Goal: Transaction & Acquisition: Purchase product/service

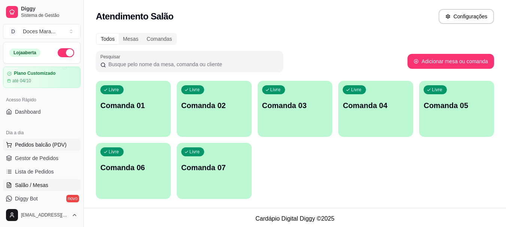
click at [51, 144] on span "Pedidos balcão (PDV)" at bounding box center [41, 144] width 52 height 7
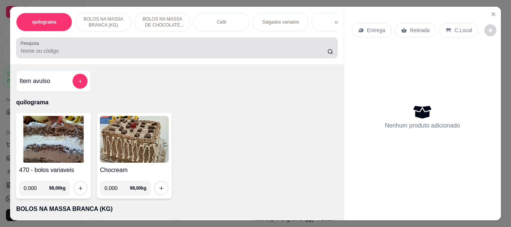
click at [68, 55] on input "Pesquisa" at bounding box center [174, 50] width 307 height 7
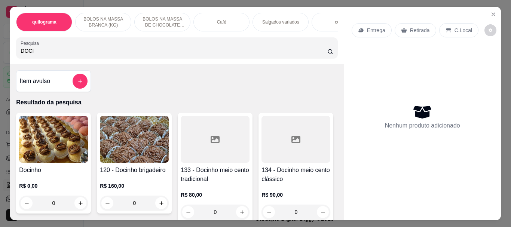
type input "DOCI"
click at [58, 137] on img at bounding box center [53, 139] width 69 height 47
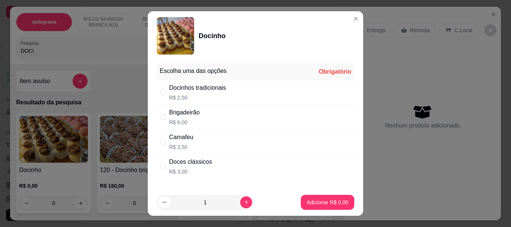
click at [164, 170] on div "" at bounding box center [164, 166] width 9 height 8
radio input "true"
click at [331, 203] on p "Adicionar R$ 3,00" at bounding box center [327, 202] width 40 height 7
type input "1"
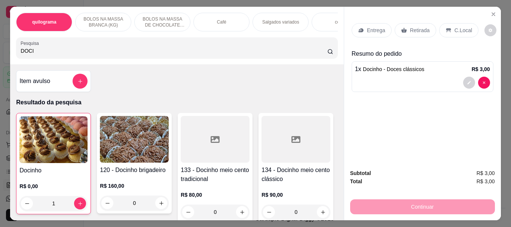
click at [412, 30] on p "Retirada" at bounding box center [420, 30] width 20 height 7
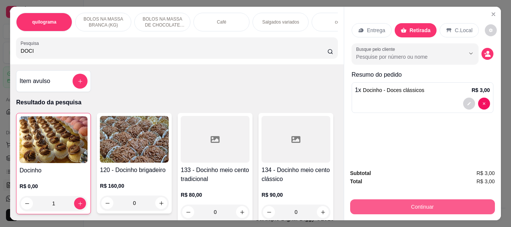
click at [432, 205] on button "Continuar" at bounding box center [422, 207] width 145 height 15
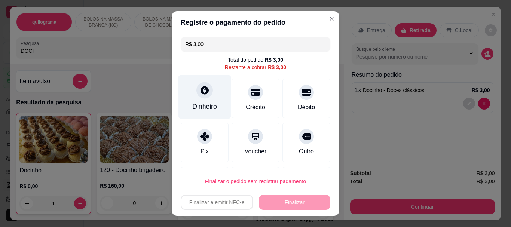
click at [204, 96] on div at bounding box center [205, 90] width 16 height 16
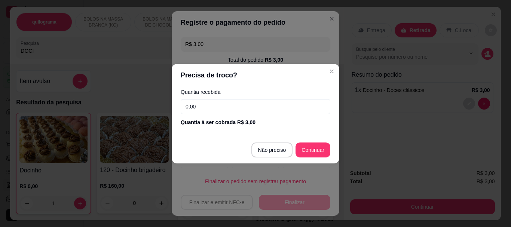
click at [205, 109] on input "0,00" at bounding box center [256, 106] width 150 height 15
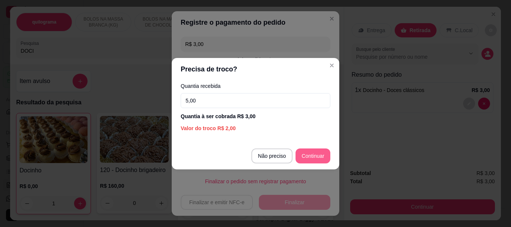
type input "5,00"
type input "R$ 0,00"
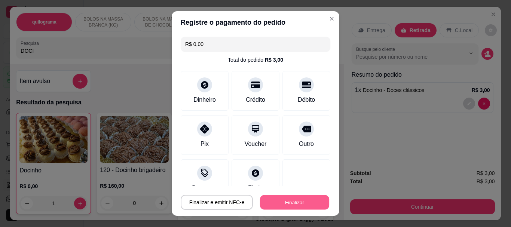
click at [304, 204] on button "Finalizar" at bounding box center [294, 202] width 69 height 15
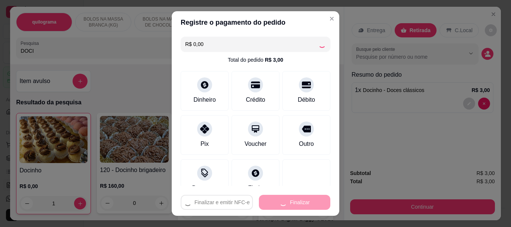
type input "0"
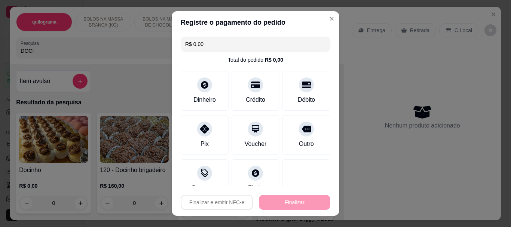
type input "-R$ 3,00"
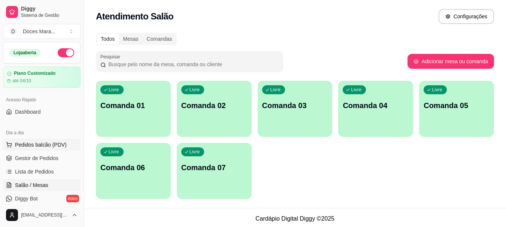
click at [46, 147] on span "Pedidos balcão (PDV)" at bounding box center [41, 144] width 52 height 7
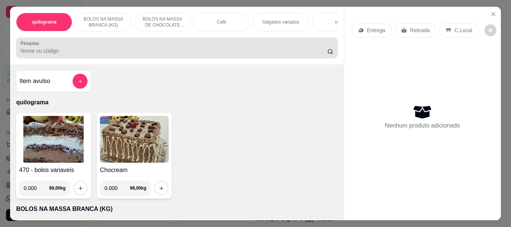
click at [65, 55] on input "Pesquisa" at bounding box center [174, 50] width 307 height 7
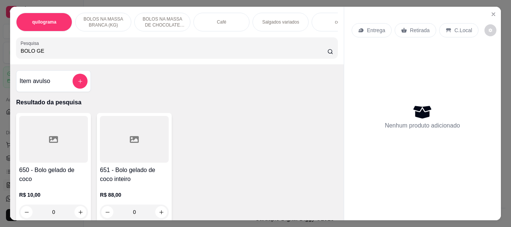
type input "BOLO GE"
click at [54, 141] on icon at bounding box center [53, 139] width 9 height 7
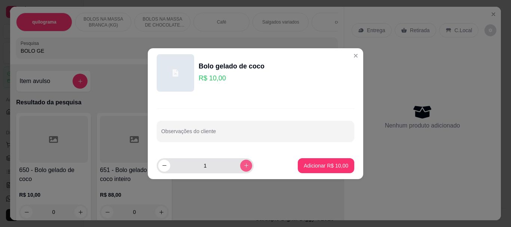
click at [244, 166] on icon "increase-product-quantity" at bounding box center [247, 166] width 6 height 6
type input "2"
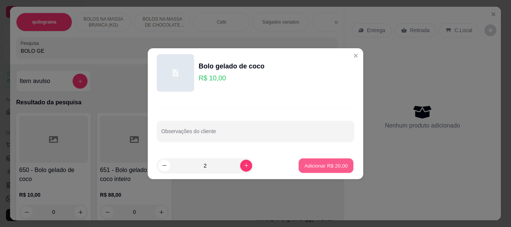
click at [329, 169] on p "Adicionar R$ 20,00" at bounding box center [326, 165] width 43 height 7
type input "2"
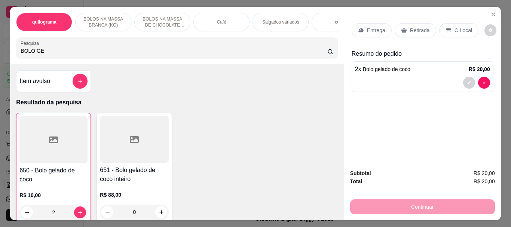
drag, startPoint x: 412, startPoint y: 31, endPoint x: 471, endPoint y: 214, distance: 192.6
click at [409, 32] on div "Retirada" at bounding box center [416, 30] width 42 height 14
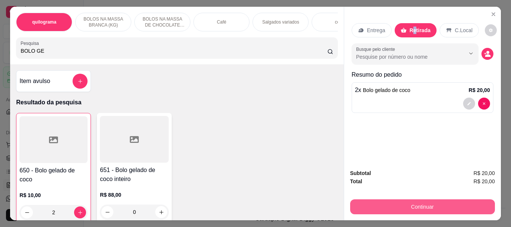
click at [442, 202] on button "Continuar" at bounding box center [422, 207] width 145 height 15
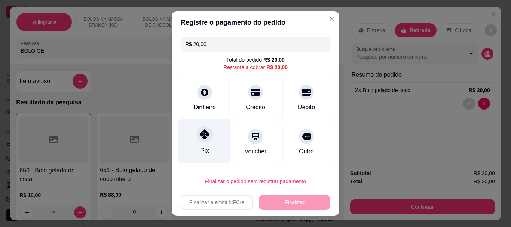
click at [203, 136] on icon at bounding box center [205, 135] width 10 height 10
type input "R$ 0,00"
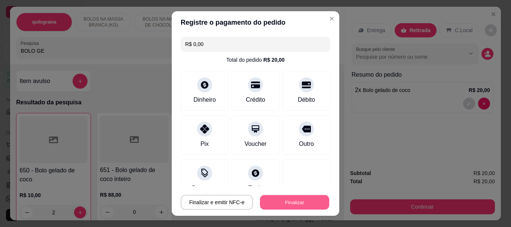
click at [298, 200] on button "Finalizar" at bounding box center [294, 202] width 69 height 15
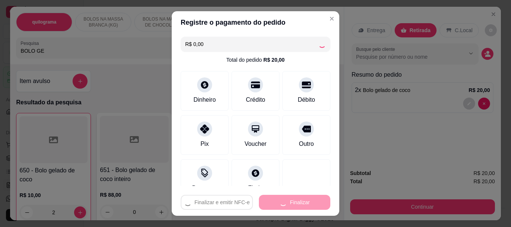
type input "0"
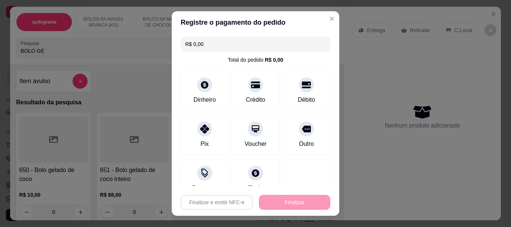
type input "-R$ 20,00"
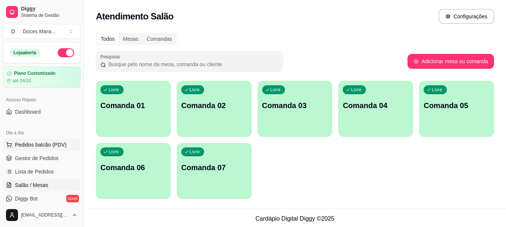
click at [40, 145] on span "Pedidos balcão (PDV)" at bounding box center [41, 144] width 52 height 7
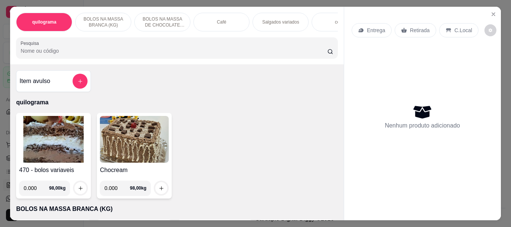
click at [66, 54] on input "Pesquisa" at bounding box center [174, 50] width 307 height 7
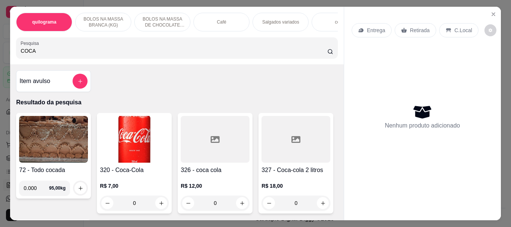
type input "COCA"
click at [131, 133] on img at bounding box center [134, 139] width 69 height 47
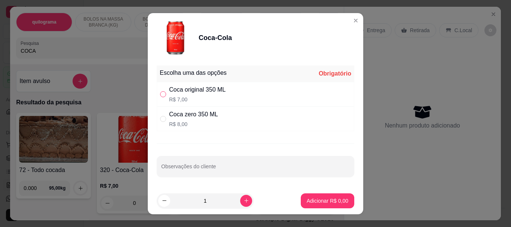
click at [160, 92] on input "" at bounding box center [163, 94] width 6 height 6
radio input "true"
click at [315, 204] on p "Adicionar R$ 7,00" at bounding box center [328, 200] width 42 height 7
type input "1"
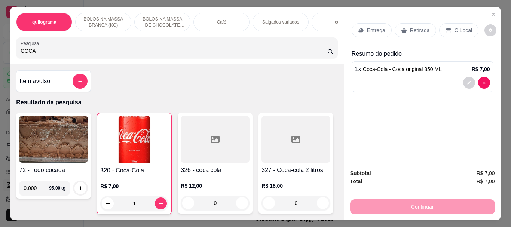
click at [420, 30] on p "Retirada" at bounding box center [420, 30] width 20 height 7
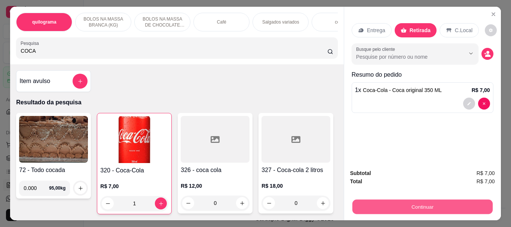
click at [419, 203] on button "Continuar" at bounding box center [422, 207] width 140 height 15
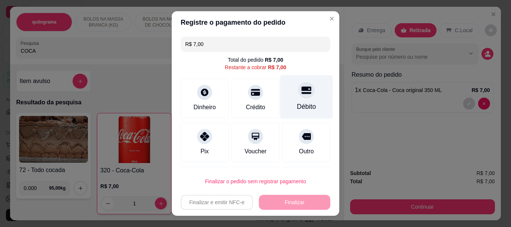
click at [302, 95] on icon at bounding box center [307, 91] width 10 height 10
type input "R$ 0,00"
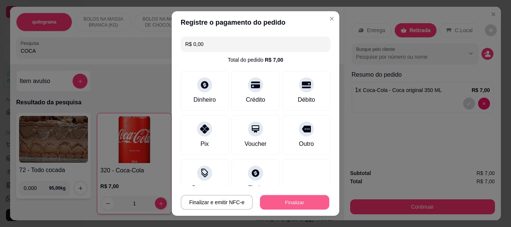
click at [296, 208] on button "Finalizar" at bounding box center [294, 202] width 69 height 15
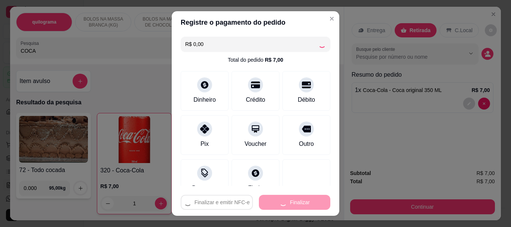
type input "0"
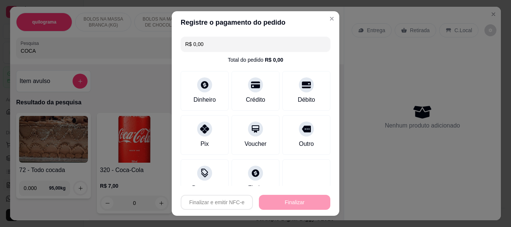
type input "-R$ 7,00"
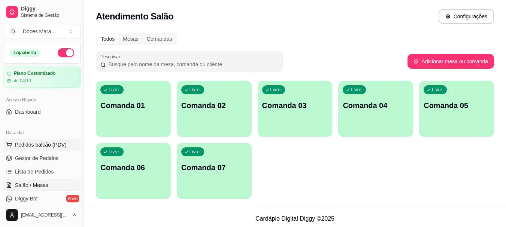
click at [39, 147] on span "Pedidos balcão (PDV)" at bounding box center [41, 144] width 52 height 7
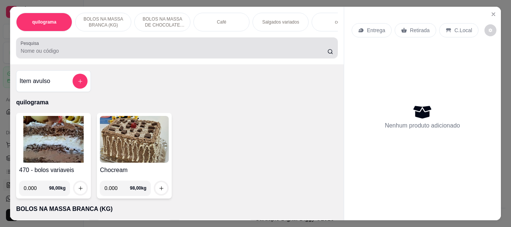
click at [53, 55] on input "Pesquisa" at bounding box center [174, 50] width 307 height 7
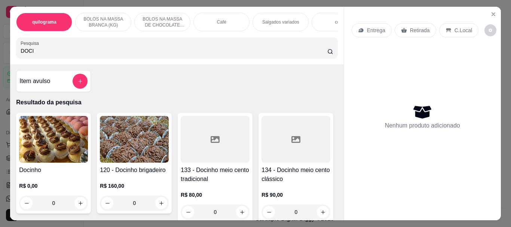
type input "DOCI"
click at [65, 137] on img at bounding box center [53, 139] width 69 height 47
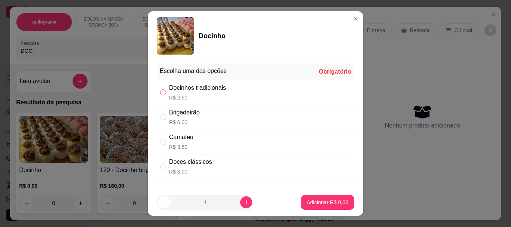
click at [160, 95] on input "" at bounding box center [163, 92] width 6 height 6
radio input "true"
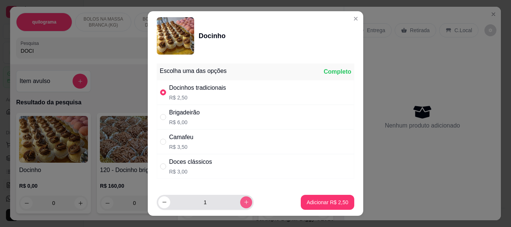
click at [243, 202] on button "increase-product-quantity" at bounding box center [246, 203] width 12 height 12
type input "4"
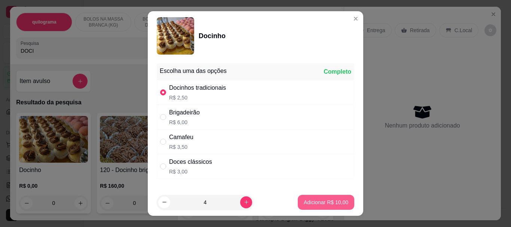
click at [320, 205] on p "Adicionar R$ 10,00" at bounding box center [326, 202] width 45 height 7
type input "4"
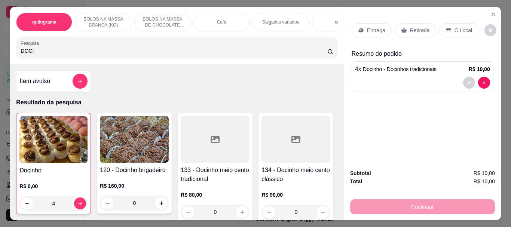
click at [426, 28] on div "Retirada" at bounding box center [416, 30] width 42 height 14
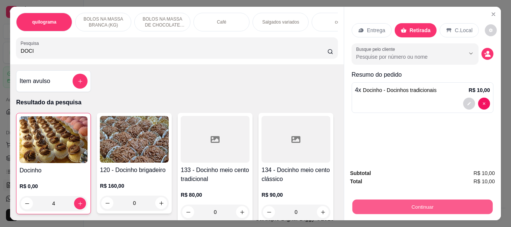
click at [422, 207] on button "Continuar" at bounding box center [422, 207] width 140 height 15
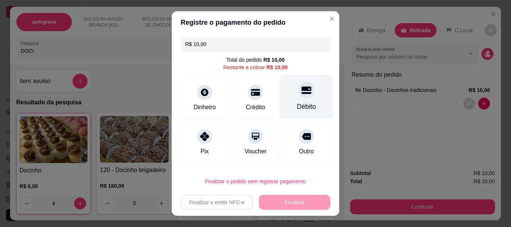
click at [302, 93] on icon at bounding box center [307, 90] width 10 height 7
type input "R$ 0,00"
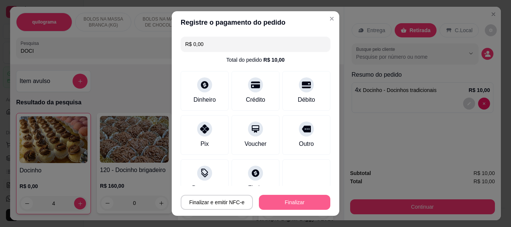
click at [307, 201] on button "Finalizar" at bounding box center [294, 202] width 71 height 15
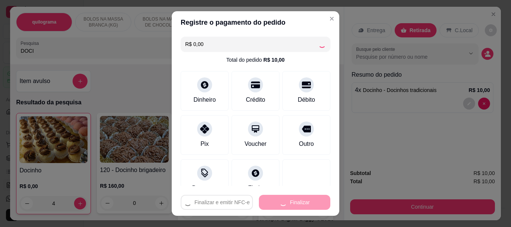
type input "0"
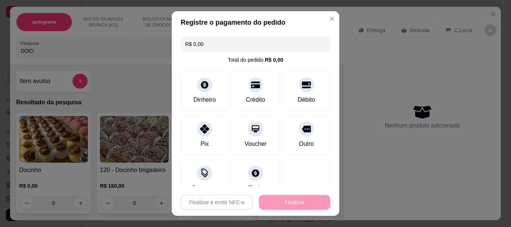
type input "-R$ 10,00"
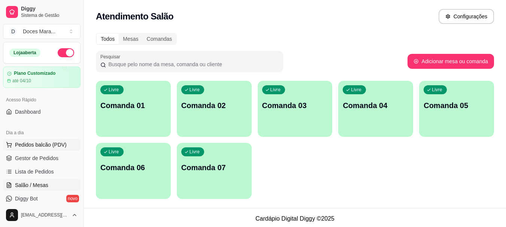
click at [42, 143] on span "Pedidos balcão (PDV)" at bounding box center [41, 144] width 52 height 7
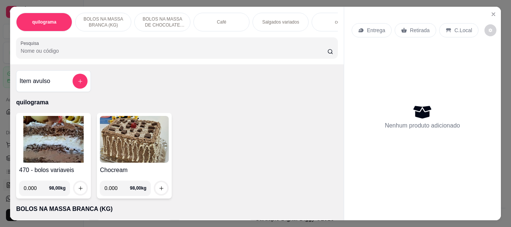
click at [51, 54] on input "Pesquisa" at bounding box center [174, 50] width 307 height 7
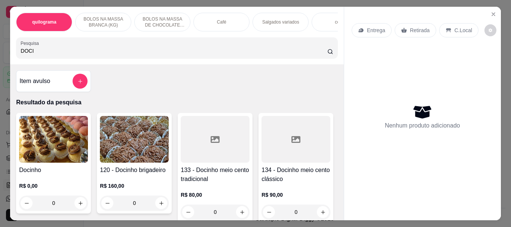
type input "DOCI"
click at [57, 154] on img at bounding box center [53, 139] width 69 height 47
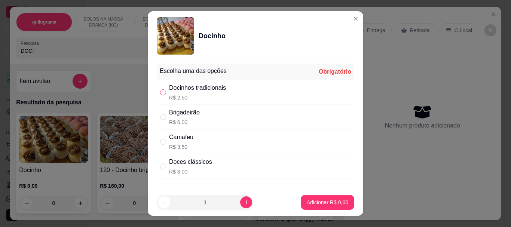
drag, startPoint x: 162, startPoint y: 91, endPoint x: 160, endPoint y: 95, distance: 5.1
click at [160, 94] on input "" at bounding box center [163, 92] width 6 height 6
radio input "true"
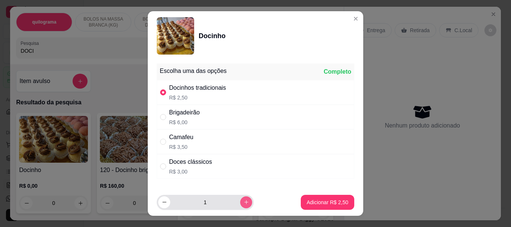
click at [240, 199] on button "increase-product-quantity" at bounding box center [246, 203] width 12 height 12
type input "4"
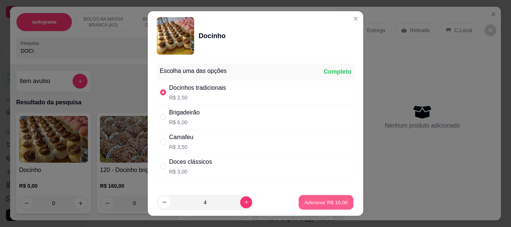
click at [311, 201] on p "Adicionar R$ 10,00" at bounding box center [326, 202] width 43 height 7
type input "4"
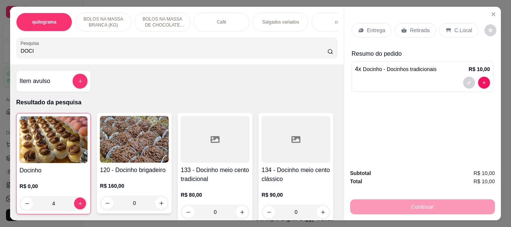
click at [410, 27] on p "Retirada" at bounding box center [420, 30] width 20 height 7
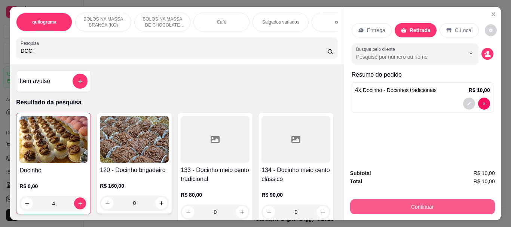
click at [406, 204] on button "Continuar" at bounding box center [422, 207] width 145 height 15
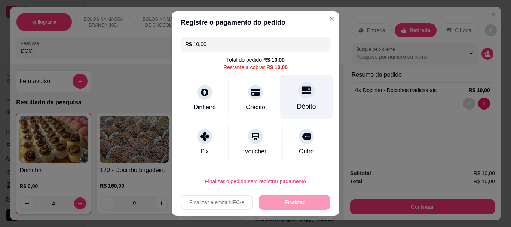
drag, startPoint x: 291, startPoint y: 95, endPoint x: 287, endPoint y: 96, distance: 4.6
click at [298, 95] on div at bounding box center [306, 90] width 16 height 16
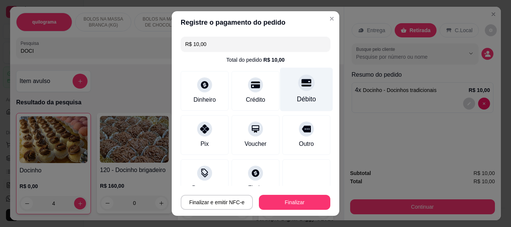
type input "R$ 0,00"
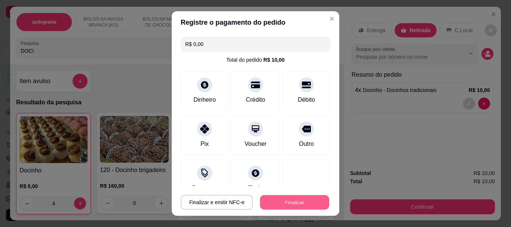
click at [296, 198] on button "Finalizar" at bounding box center [294, 202] width 69 height 15
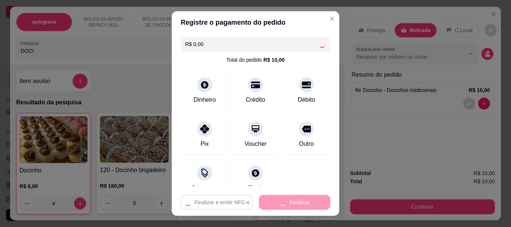
type input "0"
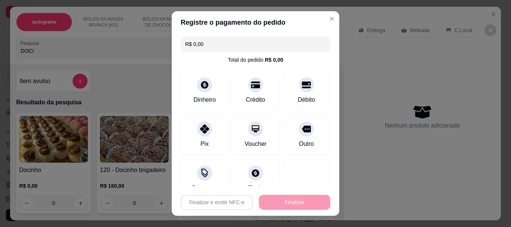
type input "-R$ 10,00"
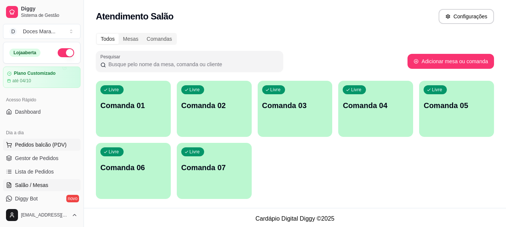
click at [47, 142] on span "Pedidos balcão (PDV)" at bounding box center [41, 144] width 52 height 7
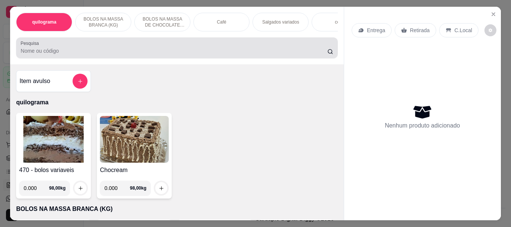
click at [88, 55] on input "Pesquisa" at bounding box center [174, 50] width 307 height 7
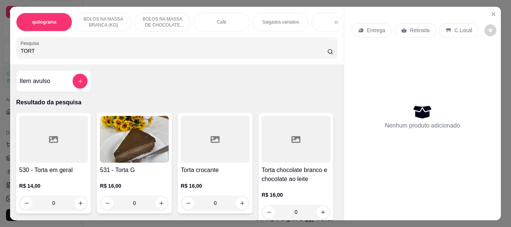
type input "TORT"
click at [128, 154] on img at bounding box center [134, 139] width 69 height 47
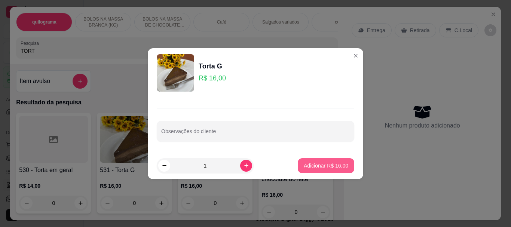
click at [335, 164] on p "Adicionar R$ 16,00" at bounding box center [326, 165] width 45 height 7
type input "1"
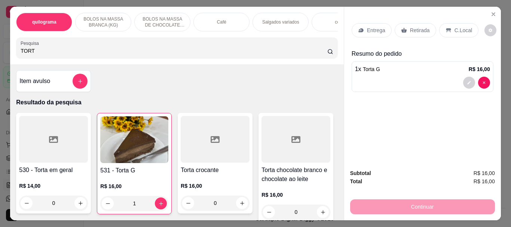
click at [12, 50] on div "quilograma BOLOS NA MASSA BRANCA (KG) BOLOS NA MASSA DE CHOCOLATE preço por (KG…" at bounding box center [177, 36] width 334 height 58
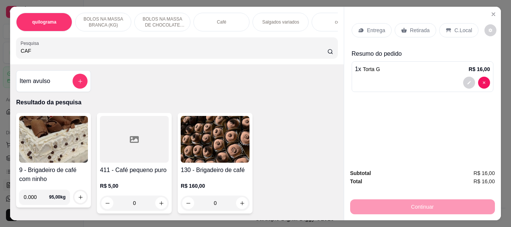
type input "CAF"
click at [116, 143] on div at bounding box center [134, 139] width 69 height 47
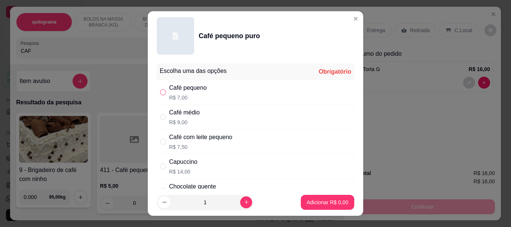
click at [160, 95] on input "" at bounding box center [163, 92] width 6 height 6
radio input "true"
click at [307, 199] on p "Adicionar R$ 7,00" at bounding box center [327, 202] width 40 height 7
type input "1"
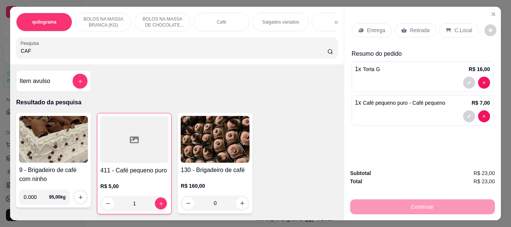
click at [136, 157] on div at bounding box center [134, 139] width 68 height 47
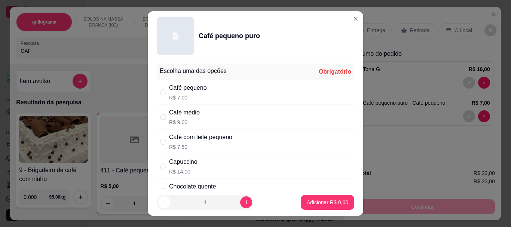
click at [158, 97] on div "Café pequeno R$ 7,00" at bounding box center [256, 92] width 198 height 25
radio input "true"
click at [322, 198] on button "Adicionar R$ 7,00" at bounding box center [328, 202] width 52 height 15
type input "2"
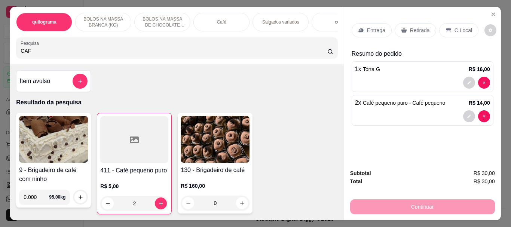
click at [417, 28] on p "Retirada" at bounding box center [420, 30] width 20 height 7
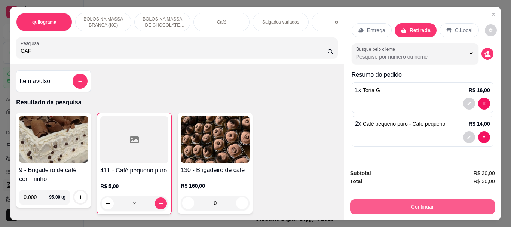
click at [414, 203] on button "Continuar" at bounding box center [422, 207] width 145 height 15
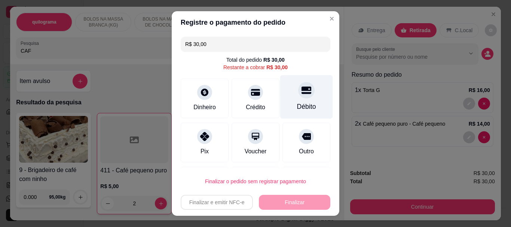
click at [302, 94] on icon at bounding box center [307, 90] width 10 height 7
type input "R$ 0,00"
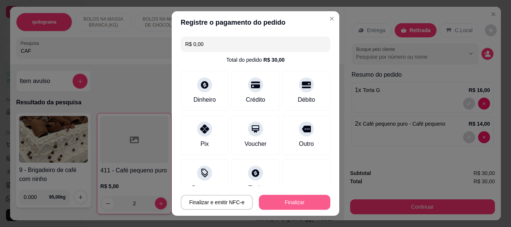
click at [289, 206] on button "Finalizar" at bounding box center [294, 202] width 71 height 15
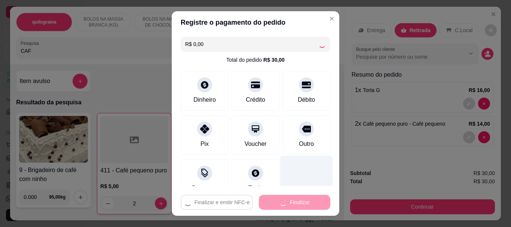
type input "0"
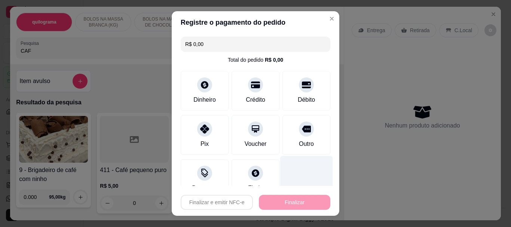
type input "-R$ 30,00"
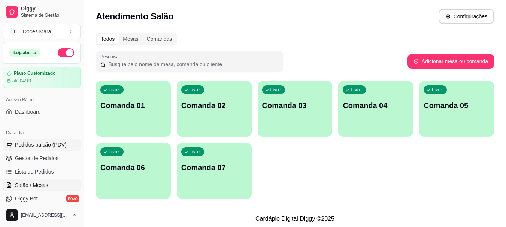
click at [43, 145] on span "Pedidos balcão (PDV)" at bounding box center [41, 144] width 52 height 7
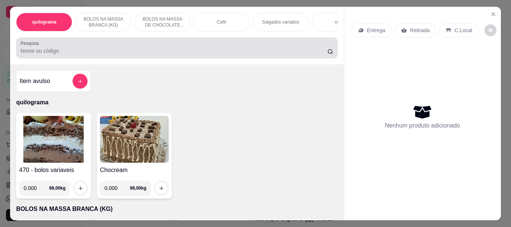
click at [90, 55] on input "Pesquisa" at bounding box center [174, 50] width 307 height 7
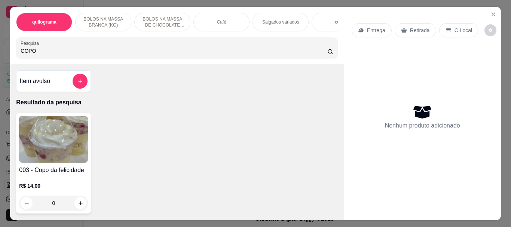
type input "COPO"
click at [49, 141] on img at bounding box center [53, 139] width 69 height 47
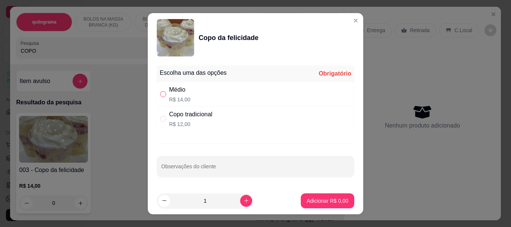
click at [163, 94] on input "" at bounding box center [163, 94] width 6 height 6
radio input "true"
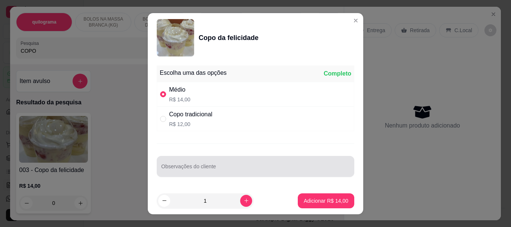
click at [331, 170] on input "Observações do cliente" at bounding box center [255, 169] width 189 height 7
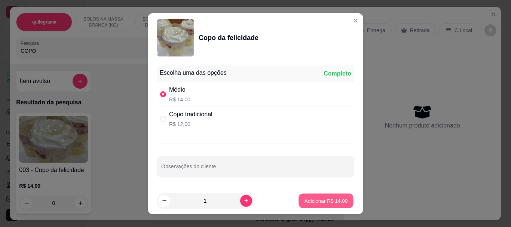
click at [331, 201] on p "Adicionar R$ 14,00" at bounding box center [326, 200] width 43 height 7
type input "1"
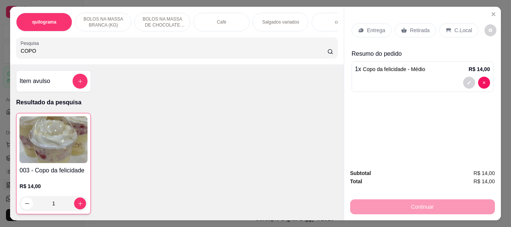
click at [404, 24] on div "Retirada" at bounding box center [416, 30] width 42 height 14
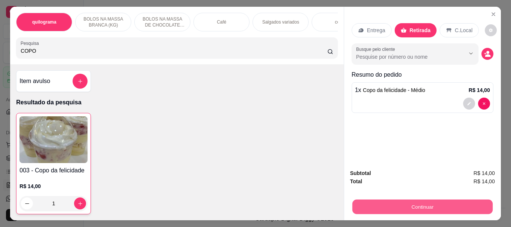
click at [424, 204] on button "Continuar" at bounding box center [422, 207] width 140 height 15
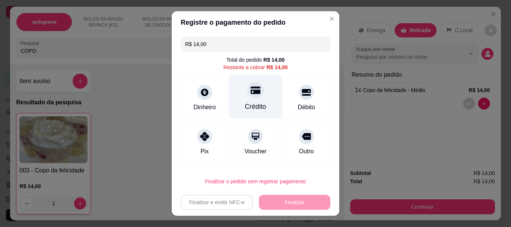
click at [252, 89] on icon at bounding box center [256, 91] width 10 height 10
type input "R$ 0,00"
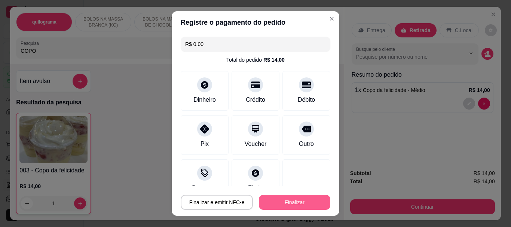
click at [310, 207] on button "Finalizar" at bounding box center [294, 202] width 71 height 15
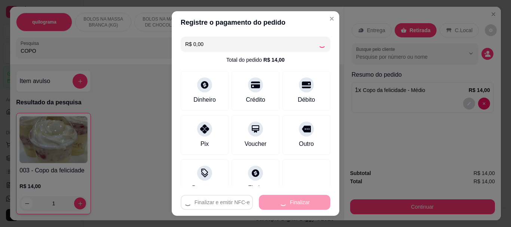
type input "0"
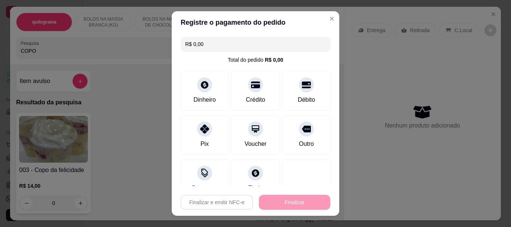
type input "-R$ 14,00"
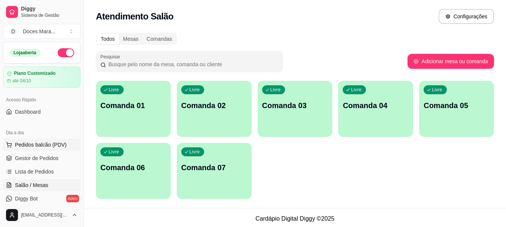
click at [42, 142] on span "Pedidos balcão (PDV)" at bounding box center [41, 144] width 52 height 7
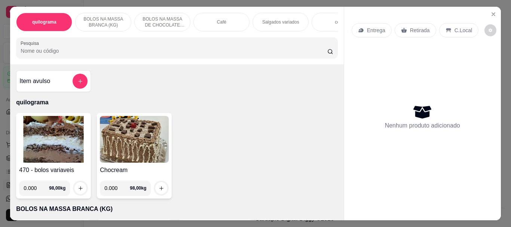
click at [99, 55] on input "Pesquisa" at bounding box center [174, 50] width 307 height 7
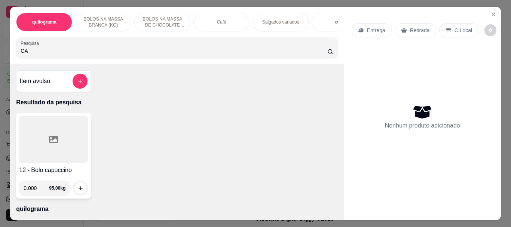
type input "C"
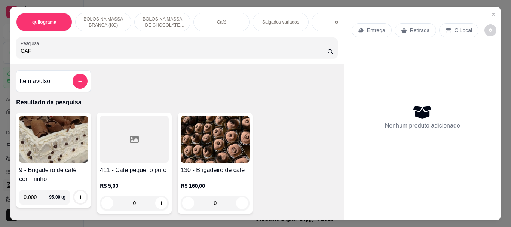
type input "CAF"
click at [131, 130] on div at bounding box center [134, 139] width 69 height 47
drag, startPoint x: 37, startPoint y: 55, endPoint x: 1, endPoint y: 55, distance: 35.9
click at [1, 55] on div "quilograma BOLOS NA MASSA BRANCA (KG) BOLOS NA MASSA DE CHOCOLATE preço por (KG…" at bounding box center [255, 113] width 511 height 227
click at [130, 137] on div at bounding box center [134, 139] width 69 height 47
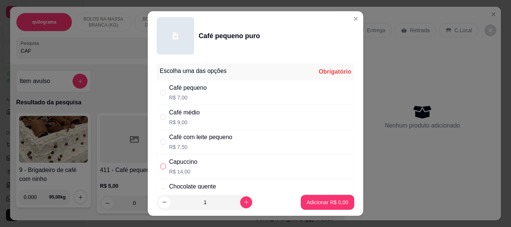
click at [162, 165] on input "" at bounding box center [163, 167] width 6 height 6
radio input "true"
click at [317, 206] on p "Adicionar R$ 14,00" at bounding box center [326, 202] width 43 height 7
type input "1"
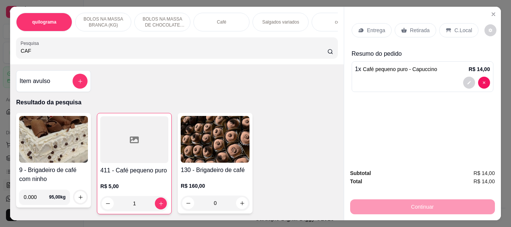
drag, startPoint x: 67, startPoint y: 49, endPoint x: 0, endPoint y: 57, distance: 67.5
click at [0, 57] on div "quilograma BOLOS NA MASSA BRANCA (KG) BOLOS NA MASSA DE CHOCOLATE preço por (KG…" at bounding box center [255, 113] width 511 height 227
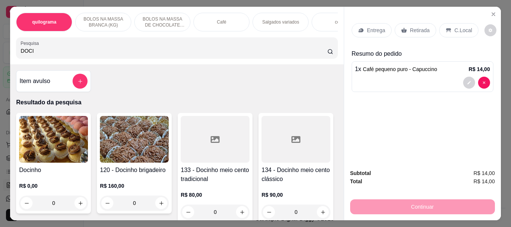
type input "DOCI"
click at [45, 147] on img at bounding box center [53, 139] width 69 height 47
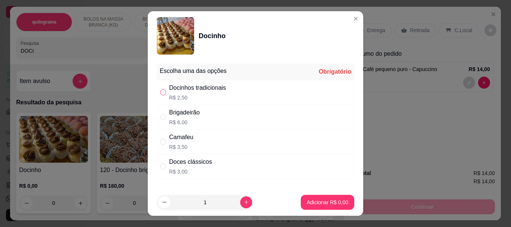
click at [162, 94] on input "" at bounding box center [163, 92] width 6 height 6
radio input "true"
click at [308, 198] on button "Adicionar R$ 2,50" at bounding box center [328, 202] width 54 height 15
type input "1"
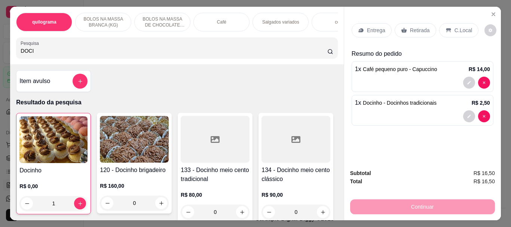
click at [419, 23] on div "Retirada" at bounding box center [416, 30] width 42 height 14
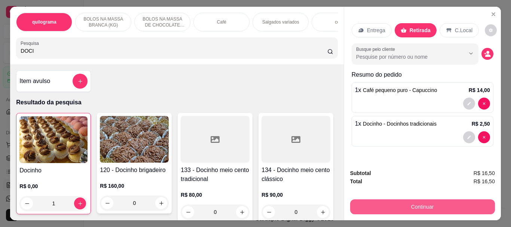
click at [413, 200] on button "Continuar" at bounding box center [422, 207] width 145 height 15
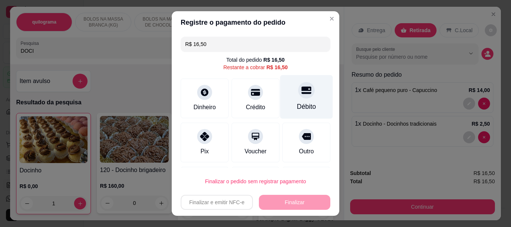
click at [298, 98] on div at bounding box center [306, 90] width 16 height 16
type input "R$ 0,00"
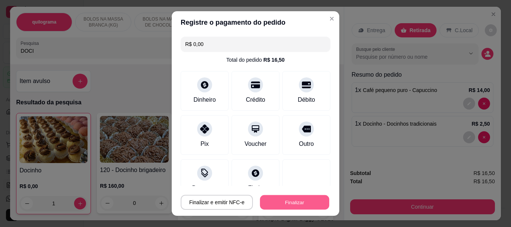
click at [304, 200] on button "Finalizar" at bounding box center [294, 202] width 69 height 15
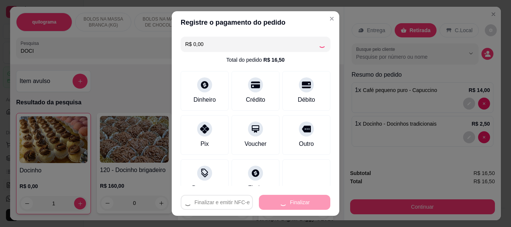
type input "0"
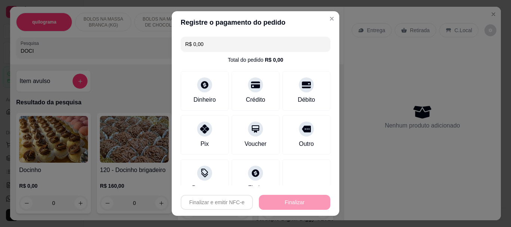
type input "-R$ 16,50"
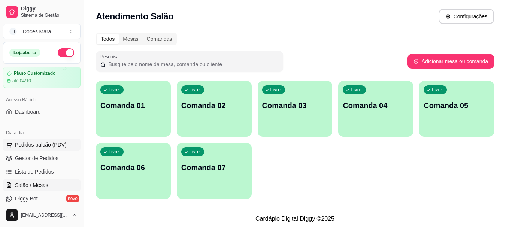
click at [49, 142] on span "Pedidos balcão (PDV)" at bounding box center [41, 144] width 52 height 7
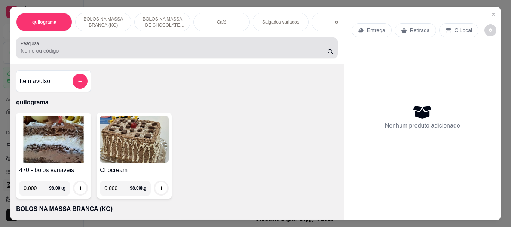
click at [42, 55] on input "Pesquisa" at bounding box center [174, 50] width 307 height 7
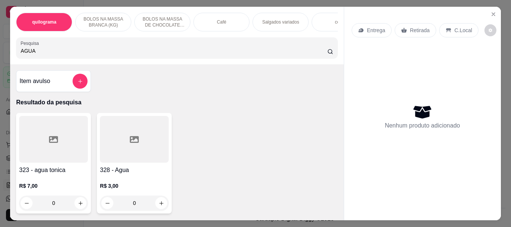
type input "AGUA"
click at [122, 155] on div at bounding box center [134, 139] width 69 height 47
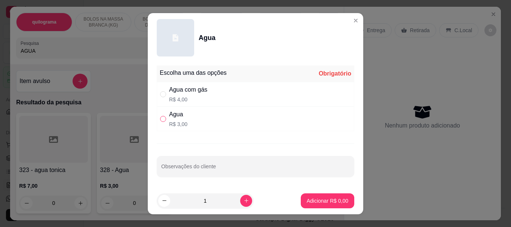
click at [161, 121] on input "" at bounding box center [163, 119] width 6 height 6
radio input "true"
click at [308, 201] on p "Adicionar R$ 3,00" at bounding box center [327, 200] width 40 height 7
type input "1"
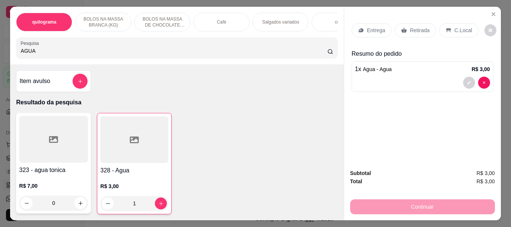
drag, startPoint x: 43, startPoint y: 55, endPoint x: 0, endPoint y: 48, distance: 43.7
click at [0, 48] on div "quilograma BOLOS NA MASSA BRANCA (KG) BOLOS NA MASSA DE CHOCOLATE preço por (KG…" at bounding box center [255, 113] width 511 height 227
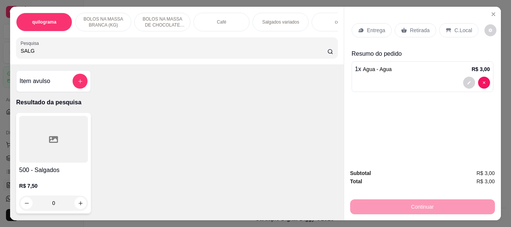
type input "SALG"
click at [49, 143] on icon at bounding box center [53, 139] width 9 height 9
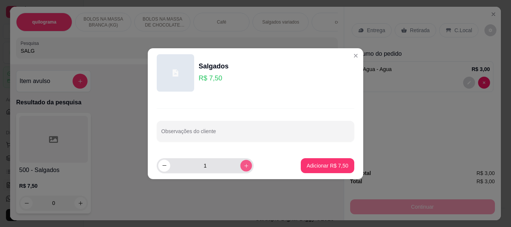
click at [244, 166] on button "increase-product-quantity" at bounding box center [246, 166] width 12 height 12
click at [165, 163] on icon "decrease-product-quantity" at bounding box center [165, 166] width 6 height 6
type input "1"
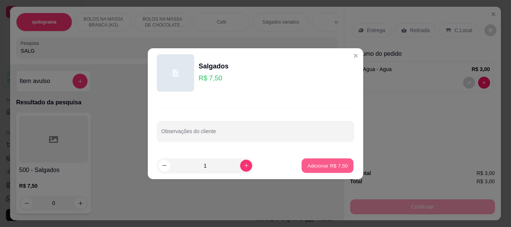
click at [331, 164] on p "Adicionar R$ 7,50" at bounding box center [327, 165] width 40 height 7
type input "1"
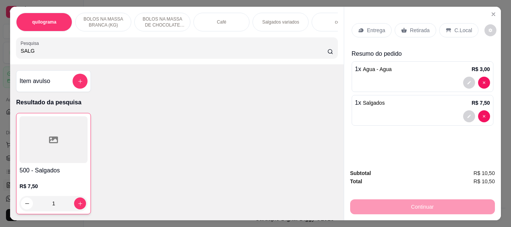
drag, startPoint x: 35, startPoint y: 52, endPoint x: 3, endPoint y: 52, distance: 31.4
click at [3, 52] on div "quilograma BOLOS NA MASSA BRANCA (KG) BOLOS NA MASSA DE CHOCOLATE preço por (KG…" at bounding box center [255, 113] width 511 height 227
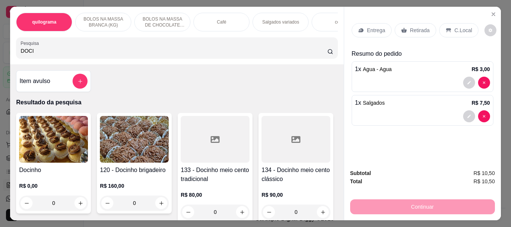
type input "DOCI"
click at [57, 149] on img at bounding box center [53, 139] width 69 height 47
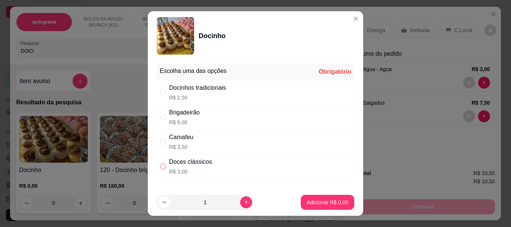
click at [163, 166] on input "" at bounding box center [163, 167] width 6 height 6
radio input "true"
click at [307, 204] on p "Adicionar R$ 3,00" at bounding box center [328, 202] width 42 height 7
type input "1"
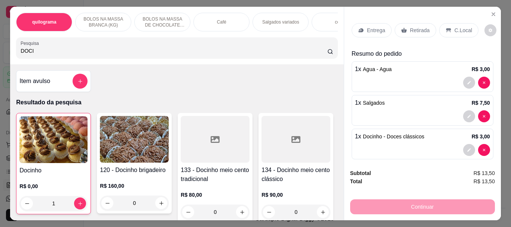
click at [49, 144] on img at bounding box center [53, 139] width 68 height 47
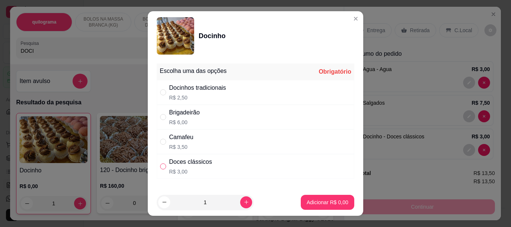
click at [162, 166] on input "" at bounding box center [163, 167] width 6 height 6
radio input "true"
click at [320, 207] on button "Adicionar R$ 3,00" at bounding box center [328, 202] width 52 height 15
type input "2"
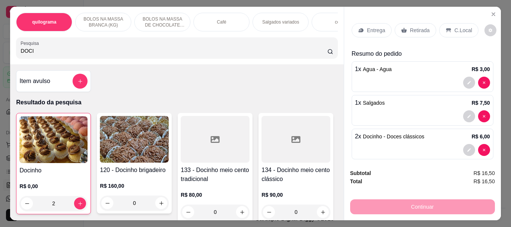
click at [414, 27] on p "Retirada" at bounding box center [420, 30] width 20 height 7
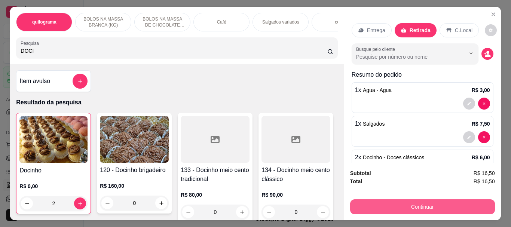
click at [415, 203] on button "Continuar" at bounding box center [422, 207] width 145 height 15
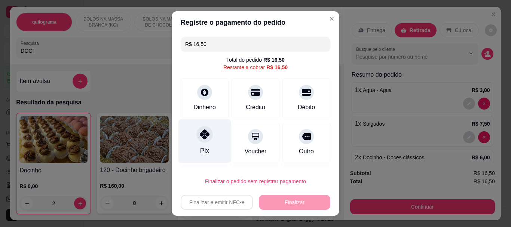
click at [203, 139] on icon at bounding box center [205, 135] width 10 height 10
type input "R$ 0,00"
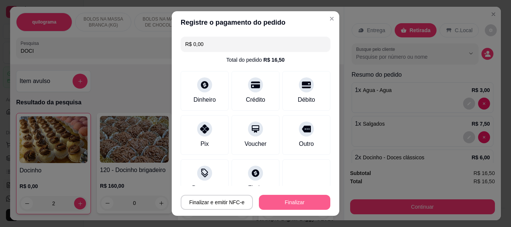
click at [287, 202] on button "Finalizar" at bounding box center [294, 202] width 71 height 15
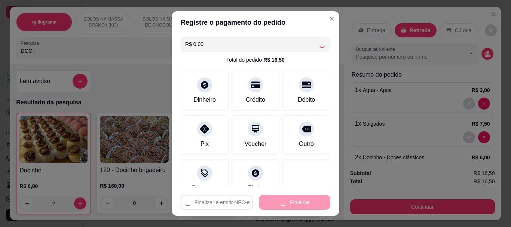
type input "0"
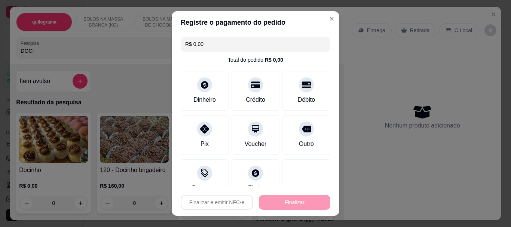
type input "-R$ 16,50"
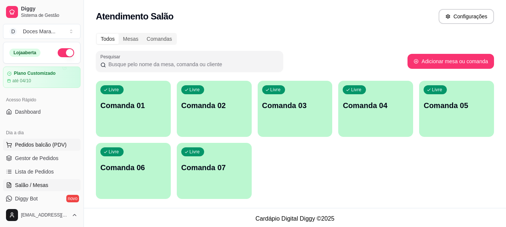
click at [51, 141] on button "Pedidos balcão (PDV)" at bounding box center [41, 145] width 77 height 12
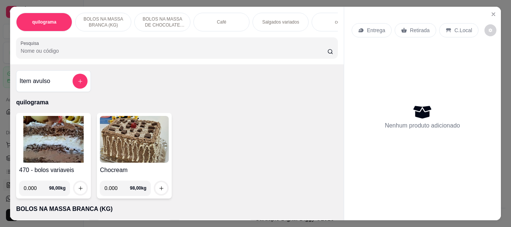
click at [51, 155] on img at bounding box center [53, 139] width 69 height 47
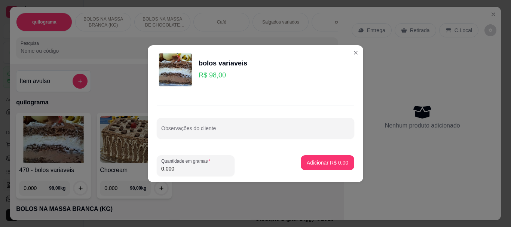
drag, startPoint x: 182, startPoint y: 167, endPoint x: 83, endPoint y: 170, distance: 98.1
click at [83, 170] on div "bolos variaveis R$ 98,00 Observações do cliente Quantidade em gramas 0.000 Adic…" at bounding box center [255, 113] width 511 height 227
type input "2.190"
click at [325, 160] on p "Adicionar R$ 214,62" at bounding box center [325, 162] width 48 height 7
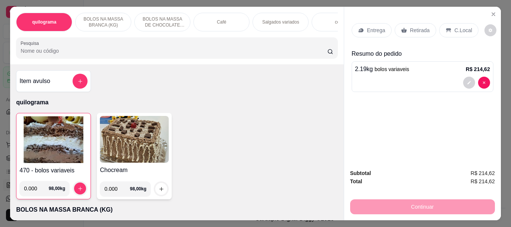
click at [419, 34] on div "Retirada" at bounding box center [416, 30] width 42 height 14
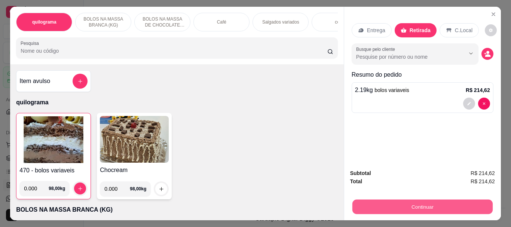
click at [429, 201] on button "Continuar" at bounding box center [422, 207] width 140 height 15
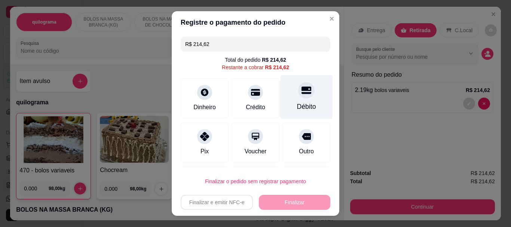
click at [302, 95] on icon at bounding box center [307, 91] width 10 height 10
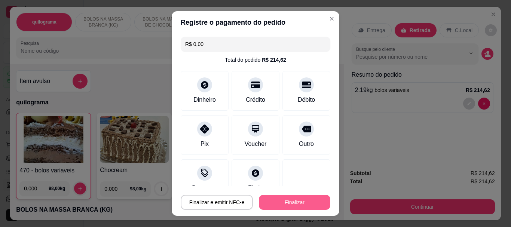
click at [289, 200] on button "Finalizar" at bounding box center [294, 202] width 71 height 15
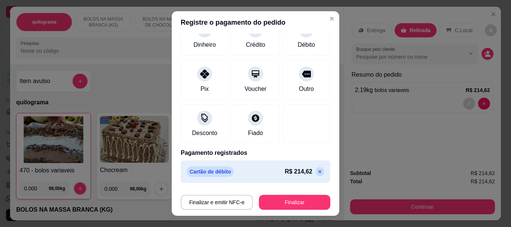
scroll to position [13, 0]
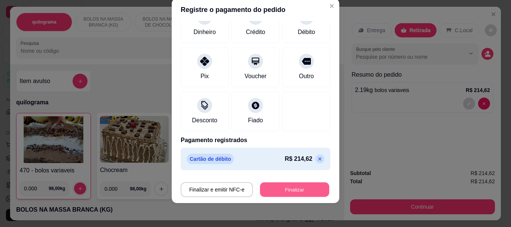
click at [291, 186] on button "Finalizar" at bounding box center [294, 189] width 69 height 15
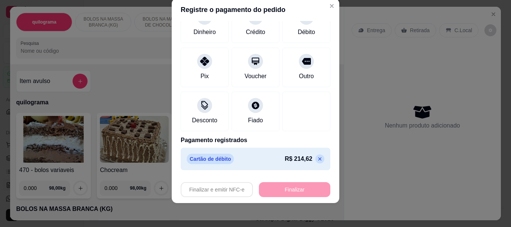
type input "-R$ 214,62"
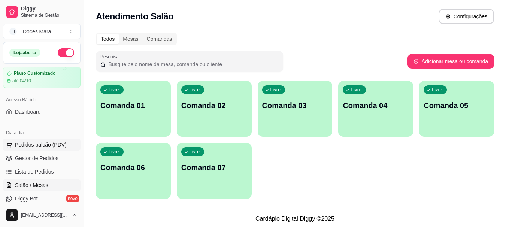
click at [36, 145] on span "Pedidos balcão (PDV)" at bounding box center [41, 144] width 52 height 7
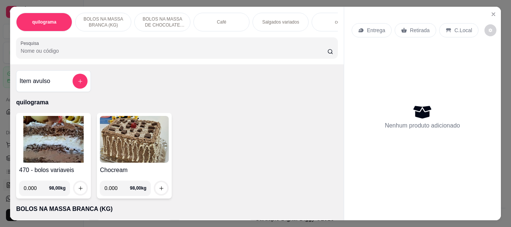
click at [58, 140] on img at bounding box center [53, 139] width 69 height 47
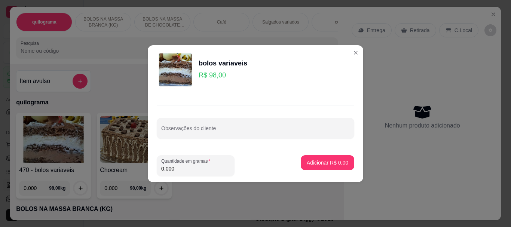
drag, startPoint x: 189, startPoint y: 167, endPoint x: 97, endPoint y: 165, distance: 92.1
click at [97, 165] on div "bolos variaveis R$ 98,00 Observações do cliente Quantidade em gramas 0.000 Adic…" at bounding box center [255, 113] width 511 height 227
type input "0.270"
click at [329, 155] on footer "Quantidade em gramas 0.270 Adicionar R$ 26,46" at bounding box center [256, 165] width 216 height 33
click at [329, 162] on p "Adicionar R$ 26,46" at bounding box center [326, 162] width 45 height 7
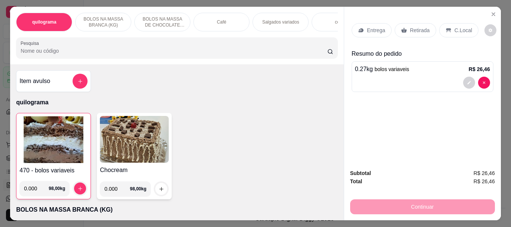
click at [419, 27] on p "Retirada" at bounding box center [420, 30] width 20 height 7
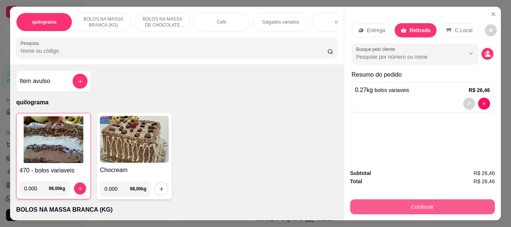
click at [429, 204] on button "Continuar" at bounding box center [422, 207] width 145 height 15
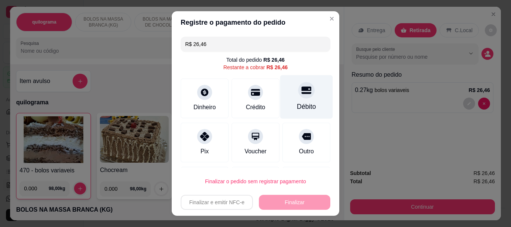
click at [306, 95] on div "Débito" at bounding box center [306, 97] width 53 height 44
type input "R$ 0,00"
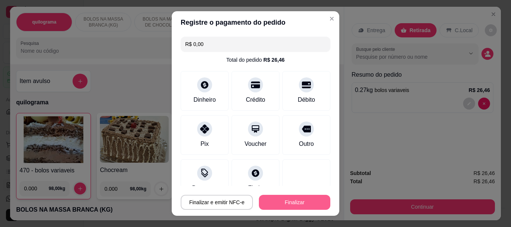
click at [307, 202] on button "Finalizar" at bounding box center [294, 202] width 71 height 15
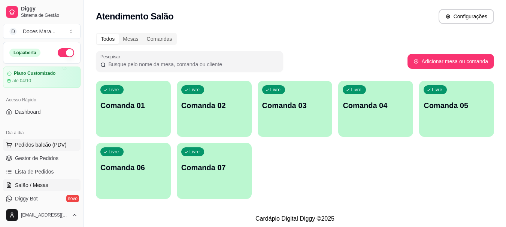
click at [26, 145] on span "Pedidos balcão (PDV)" at bounding box center [41, 144] width 52 height 7
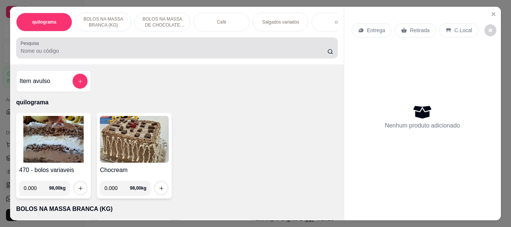
click at [47, 54] on input "Pesquisa" at bounding box center [174, 50] width 307 height 7
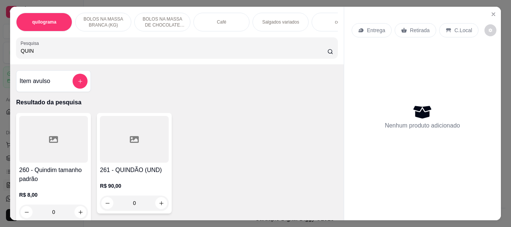
type input "QUIN"
click at [47, 126] on div at bounding box center [53, 139] width 69 height 47
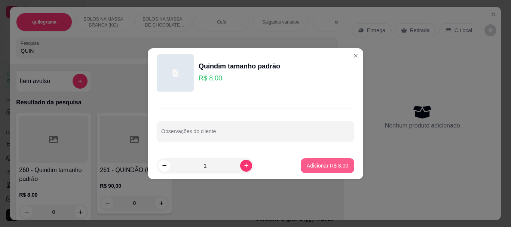
click at [337, 162] on button "Adicionar R$ 8,00" at bounding box center [328, 165] width 54 height 15
type input "1"
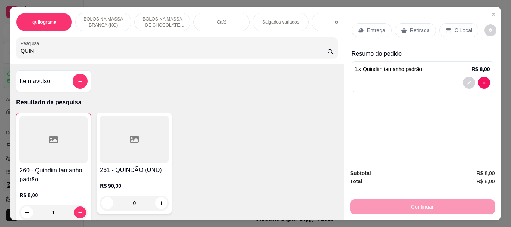
drag, startPoint x: 48, startPoint y: 55, endPoint x: 237, endPoint y: 138, distance: 206.3
click at [4, 60] on div "quilograma BOLOS NA MASSA BRANCA (KG) BOLOS NA MASSA DE CHOCOLATE preço por (KG…" at bounding box center [255, 113] width 511 height 227
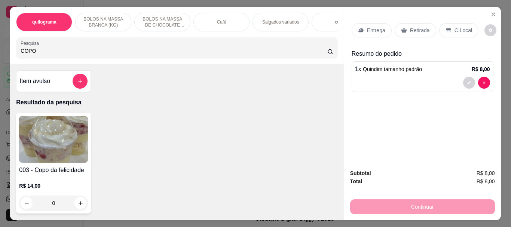
type input "COPO"
click at [64, 140] on img at bounding box center [53, 139] width 69 height 47
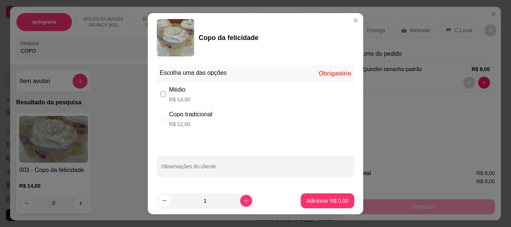
click at [160, 95] on input "" at bounding box center [163, 94] width 6 height 6
radio input "true"
click at [318, 197] on p "Adicionar R$ 14,00" at bounding box center [326, 200] width 45 height 7
type input "1"
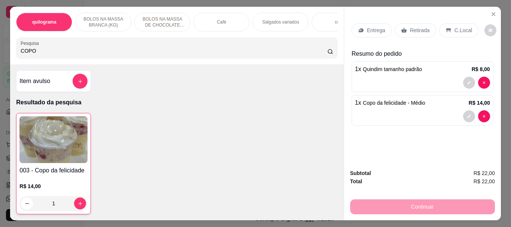
drag, startPoint x: 42, startPoint y: 55, endPoint x: 22, endPoint y: 67, distance: 23.8
click at [0, 55] on div "quilograma BOLOS NA MASSA BRANCA (KG) BOLOS NA MASSA DE CHOCOLATE preço por (KG…" at bounding box center [255, 113] width 511 height 227
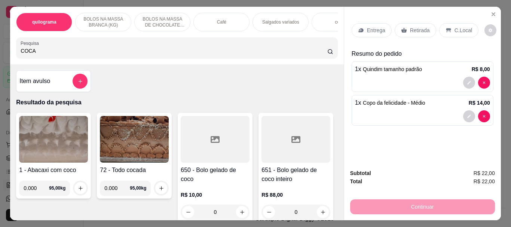
type input "COCA"
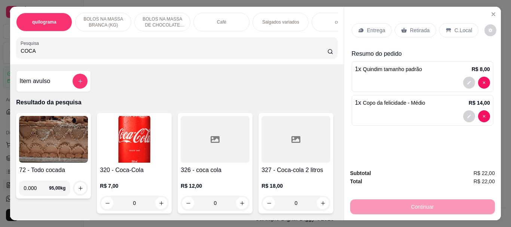
click at [130, 139] on img at bounding box center [134, 139] width 69 height 47
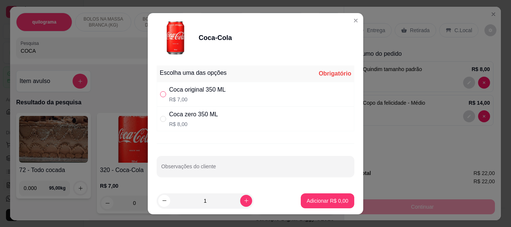
drag, startPoint x: 158, startPoint y: 97, endPoint x: 193, endPoint y: 115, distance: 39.0
click at [160, 97] on label "" at bounding box center [163, 94] width 6 height 8
click at [160, 97] on input "" at bounding box center [163, 94] width 6 height 6
drag, startPoint x: 159, startPoint y: 92, endPoint x: 286, endPoint y: 171, distance: 150.0
click at [160, 92] on input "" at bounding box center [163, 94] width 6 height 6
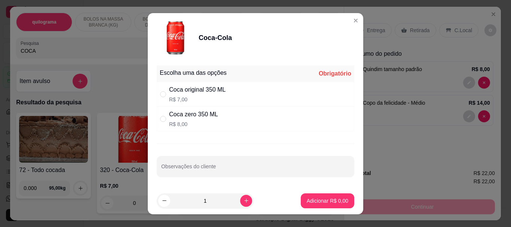
radio input "true"
click at [325, 201] on p "Adicionar R$ 7,00" at bounding box center [328, 200] width 42 height 7
type input "1"
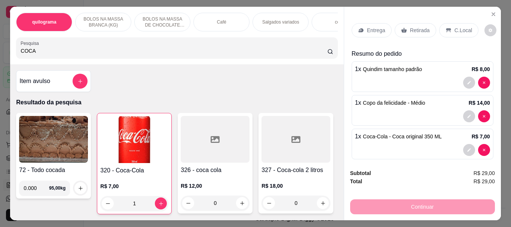
drag, startPoint x: 420, startPoint y: 27, endPoint x: 421, endPoint y: 165, distance: 137.8
click at [419, 27] on p "Retirada" at bounding box center [420, 30] width 20 height 7
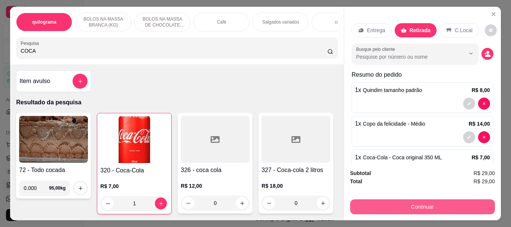
click at [423, 201] on button "Continuar" at bounding box center [422, 207] width 145 height 15
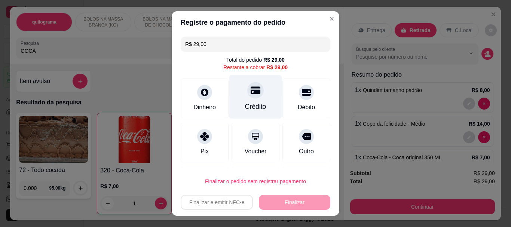
click at [249, 96] on div at bounding box center [255, 90] width 16 height 16
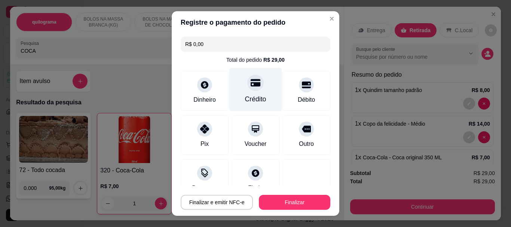
type input "R$ 0,00"
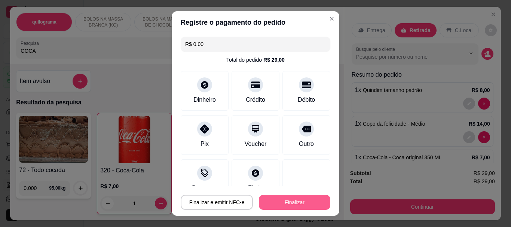
click at [290, 201] on button "Finalizar" at bounding box center [294, 202] width 71 height 15
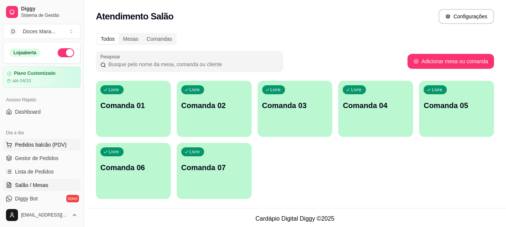
click at [50, 142] on span "Pedidos balcão (PDV)" at bounding box center [41, 144] width 52 height 7
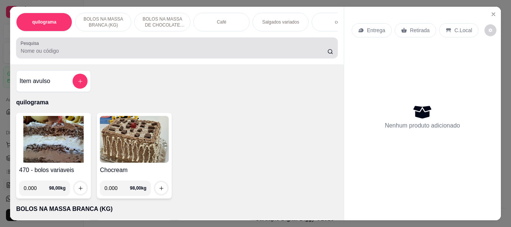
click at [45, 55] on input "Pesquisa" at bounding box center [174, 50] width 307 height 7
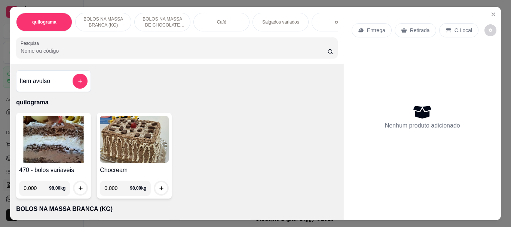
drag, startPoint x: 39, startPoint y: 54, endPoint x: 39, endPoint y: 60, distance: 6.4
click at [39, 55] on input "Pesquisa" at bounding box center [174, 50] width 307 height 7
click at [40, 156] on img at bounding box center [53, 139] width 69 height 47
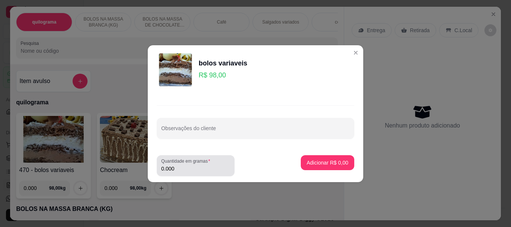
click at [193, 167] on input "0.000" at bounding box center [195, 168] width 69 height 7
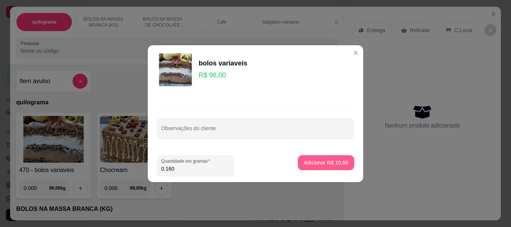
type input "0.160"
click at [331, 156] on button "Adicionar R$ 15,68" at bounding box center [326, 162] width 57 height 15
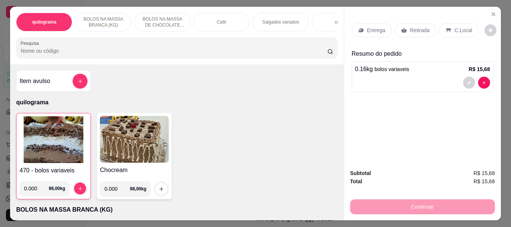
click at [53, 55] on input "Pesquisa" at bounding box center [174, 50] width 307 height 7
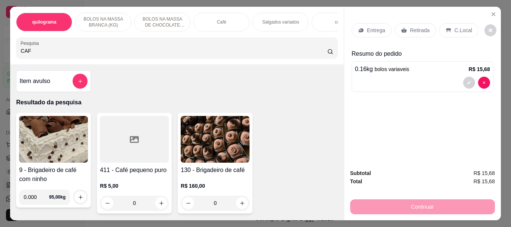
type input "CAF"
click at [124, 154] on div at bounding box center [134, 139] width 69 height 47
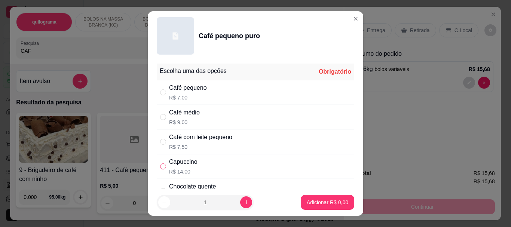
click at [161, 164] on input "" at bounding box center [163, 167] width 6 height 6
radio input "true"
click at [320, 200] on p "Adicionar R$ 14,00" at bounding box center [326, 202] width 43 height 7
type input "1"
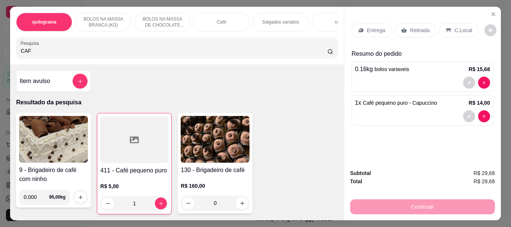
drag, startPoint x: 60, startPoint y: 58, endPoint x: 0, endPoint y: 58, distance: 60.3
click at [0, 58] on div "quilograma BOLOS NA MASSA BRANCA (KG) BOLOS NA MASSA DE CHOCOLATE preço por (KG…" at bounding box center [255, 113] width 511 height 227
drag, startPoint x: 30, startPoint y: 53, endPoint x: 0, endPoint y: 53, distance: 30.3
click at [0, 53] on div "quilograma BOLOS NA MASSA BRANCA (KG) BOLOS NA MASSA DE CHOCOLATE preço por (KG…" at bounding box center [255, 113] width 511 height 227
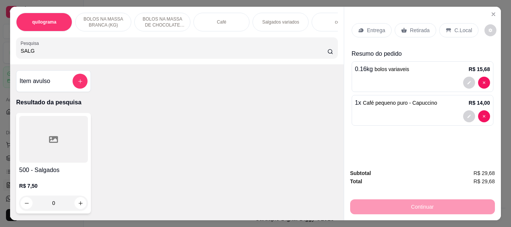
type input "SALG"
click at [37, 142] on div at bounding box center [53, 139] width 69 height 47
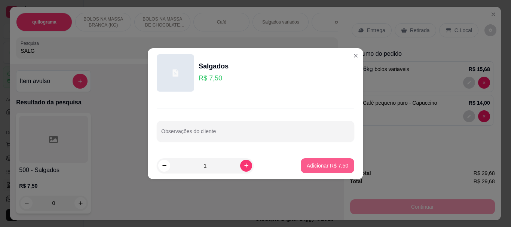
click at [332, 165] on p "Adicionar R$ 7,50" at bounding box center [328, 165] width 42 height 7
type input "1"
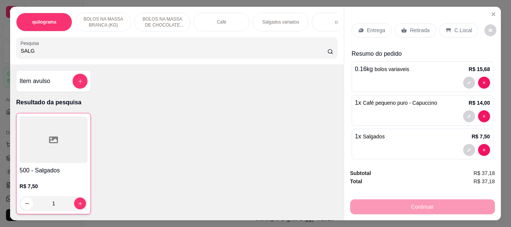
click at [411, 32] on div "Retirada" at bounding box center [416, 30] width 42 height 14
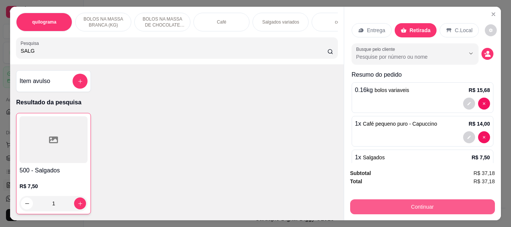
click at [420, 206] on button "Continuar" at bounding box center [422, 207] width 145 height 15
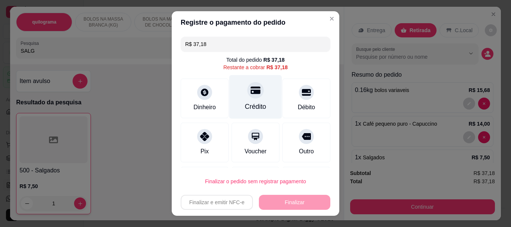
click at [247, 94] on div at bounding box center [255, 90] width 16 height 16
type input "R$ 0,00"
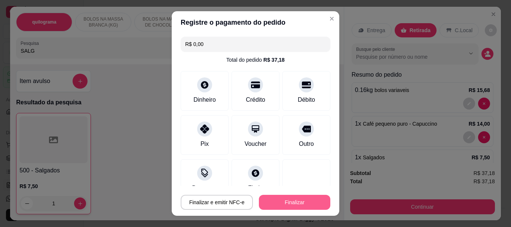
click at [287, 204] on button "Finalizar" at bounding box center [294, 202] width 71 height 15
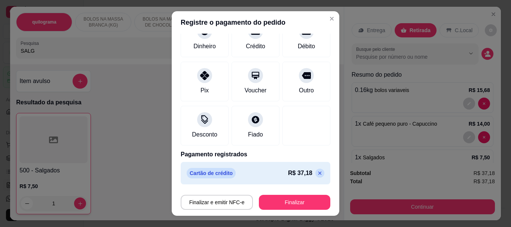
scroll to position [55, 0]
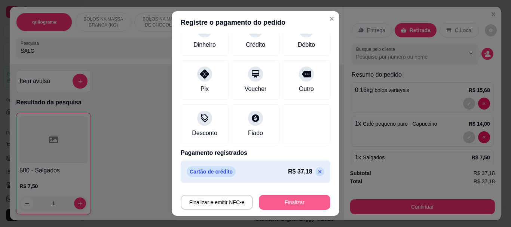
click at [286, 203] on button "Finalizar" at bounding box center [294, 202] width 71 height 15
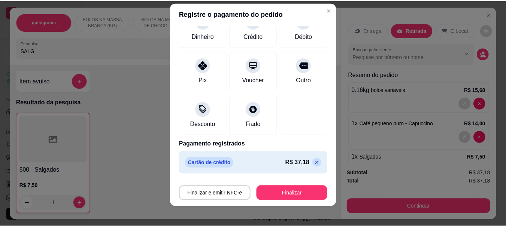
scroll to position [13, 0]
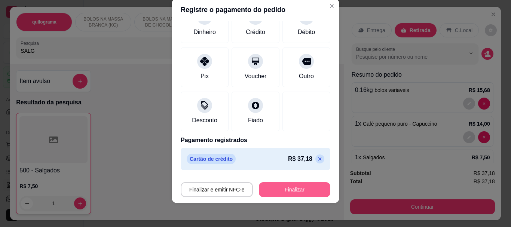
click at [284, 190] on button "Finalizar" at bounding box center [294, 189] width 71 height 15
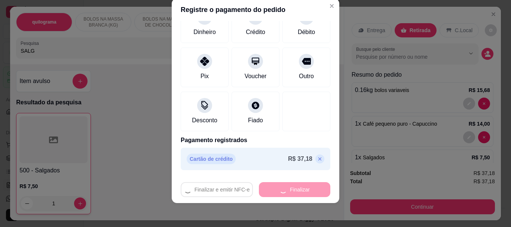
type input "0"
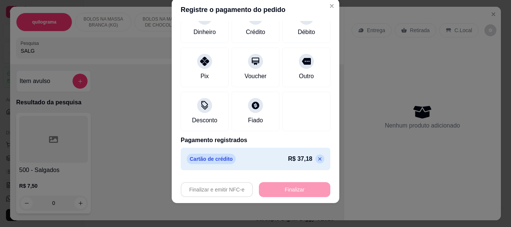
type input "-R$ 37,18"
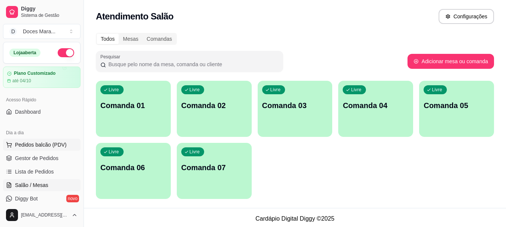
click at [51, 146] on span "Pedidos balcão (PDV)" at bounding box center [41, 144] width 52 height 7
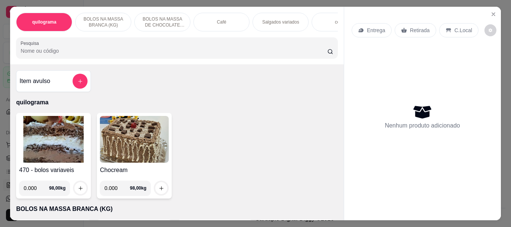
click at [67, 133] on img at bounding box center [53, 139] width 69 height 47
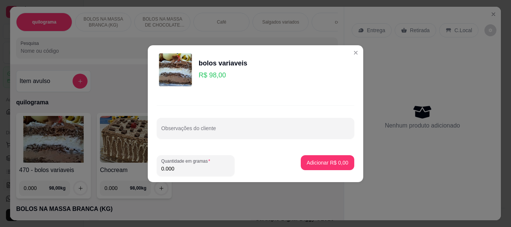
drag, startPoint x: 170, startPoint y: 170, endPoint x: 127, endPoint y: 150, distance: 47.7
click at [128, 162] on div "bolos variaveis R$ 98,00 Observações do cliente Quantidade em gramas 0.000 Adic…" at bounding box center [255, 113] width 511 height 227
type input "0.060"
click at [335, 163] on p "Adicionar R$ 5,88" at bounding box center [327, 162] width 40 height 7
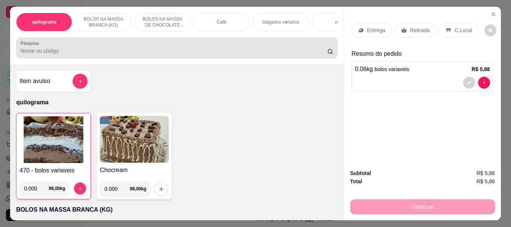
click at [60, 55] on input "Pesquisa" at bounding box center [174, 50] width 307 height 7
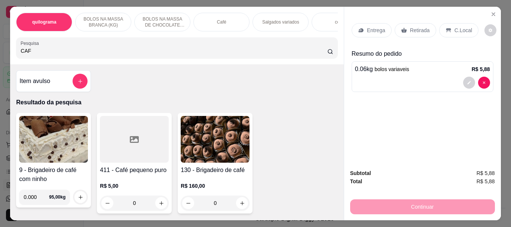
type input "CAF"
click at [140, 147] on div at bounding box center [134, 139] width 69 height 47
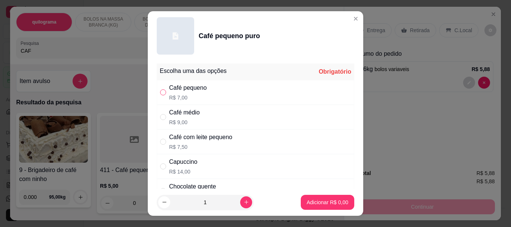
click at [161, 91] on input "" at bounding box center [163, 92] width 6 height 6
radio input "true"
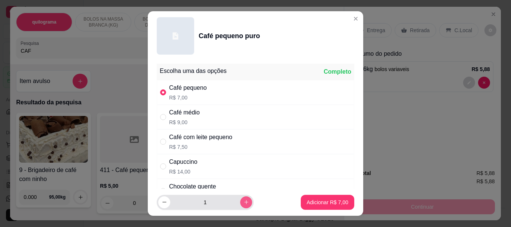
click at [240, 200] on button "increase-product-quantity" at bounding box center [246, 203] width 12 height 12
type input "2"
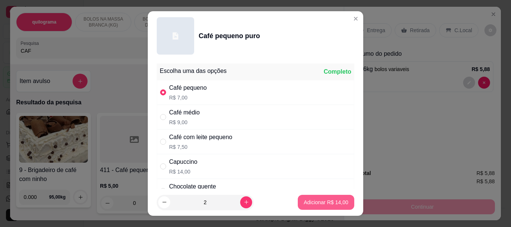
click at [321, 204] on p "Adicionar R$ 14,00" at bounding box center [326, 202] width 45 height 7
type input "2"
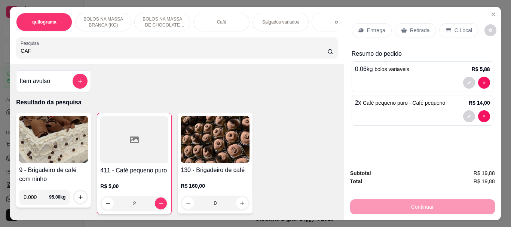
drag, startPoint x: 32, startPoint y: 56, endPoint x: 7, endPoint y: 56, distance: 24.7
click at [10, 56] on div "quilograma BOLOS NA MASSA BRANCA (KG) BOLOS NA MASSA DE CHOCOLATE preço por (KG…" at bounding box center [177, 36] width 334 height 58
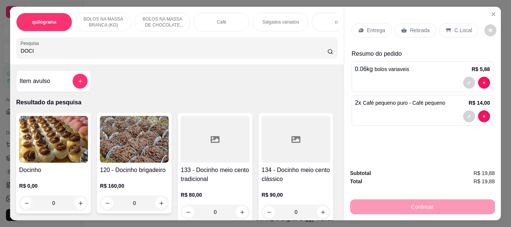
type input "DOCI"
click at [37, 137] on img at bounding box center [53, 139] width 69 height 47
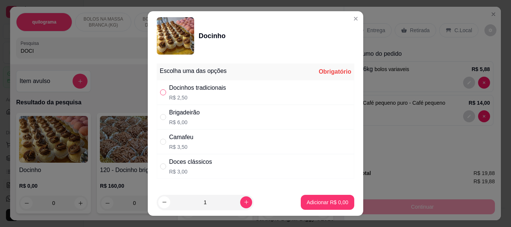
click at [160, 94] on input "" at bounding box center [163, 92] width 6 height 6
radio input "true"
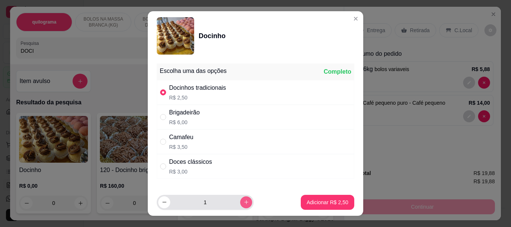
click at [241, 198] on button "increase-product-quantity" at bounding box center [246, 203] width 12 height 12
type input "2"
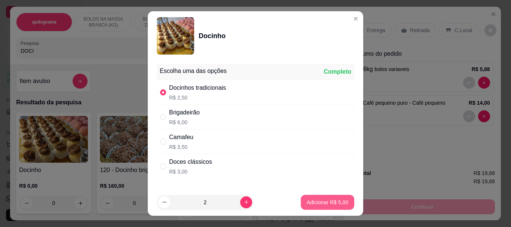
click at [322, 198] on button "Adicionar R$ 5,00" at bounding box center [328, 202] width 54 height 15
type input "2"
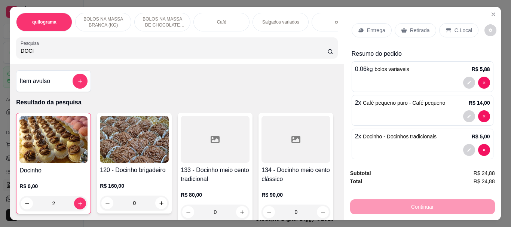
click at [412, 29] on p "Retirada" at bounding box center [420, 30] width 20 height 7
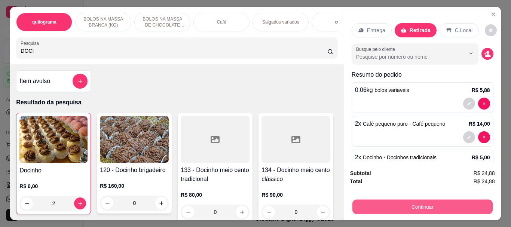
click at [410, 201] on button "Continuar" at bounding box center [422, 207] width 140 height 15
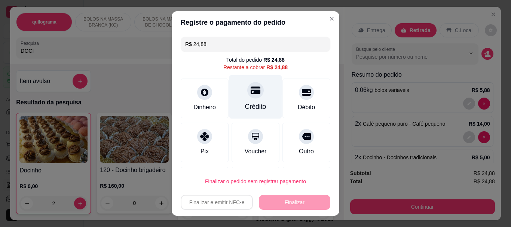
click at [255, 95] on div "Crédito" at bounding box center [255, 97] width 53 height 44
type input "R$ 0,00"
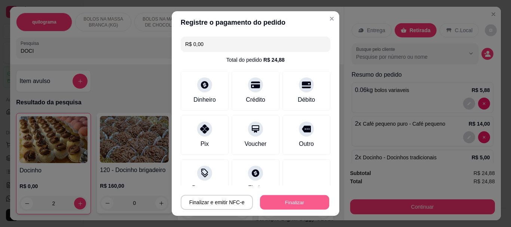
click at [293, 201] on button "Finalizar" at bounding box center [294, 202] width 69 height 15
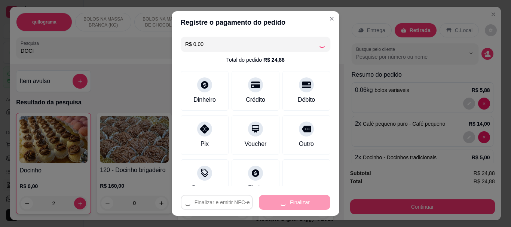
type input "0"
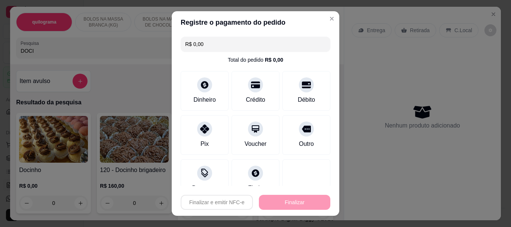
type input "-R$ 24,88"
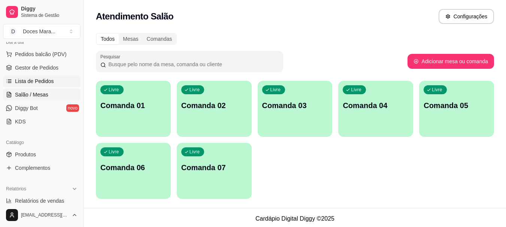
scroll to position [150, 0]
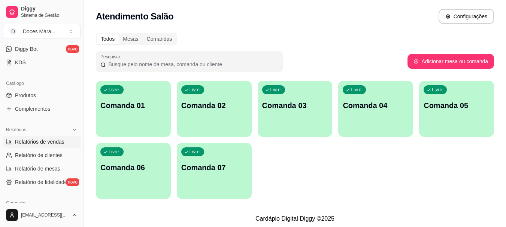
click at [45, 142] on span "Relatórios de vendas" at bounding box center [39, 141] width 49 height 7
select select "ALL"
select select "0"
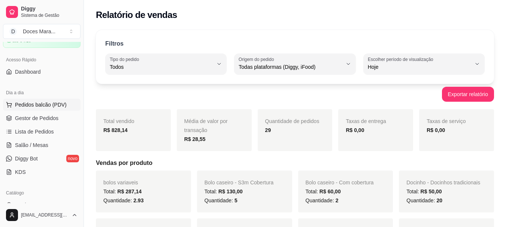
scroll to position [37, 0]
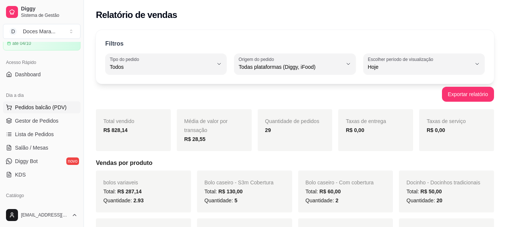
click at [30, 107] on span "Pedidos balcão (PDV)" at bounding box center [41, 107] width 52 height 7
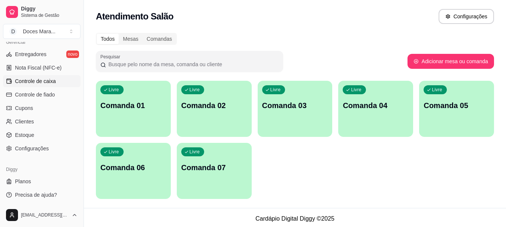
scroll to position [311, 0]
click at [31, 81] on span "Controle de caixa" at bounding box center [35, 80] width 41 height 7
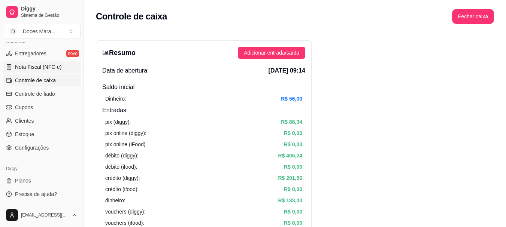
click at [31, 70] on span "Nota Fiscal (NFC-e)" at bounding box center [38, 66] width 46 height 7
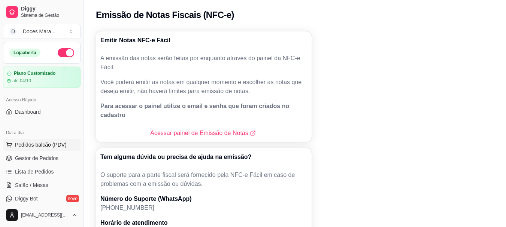
click at [40, 142] on span "Pedidos balcão (PDV)" at bounding box center [41, 144] width 52 height 7
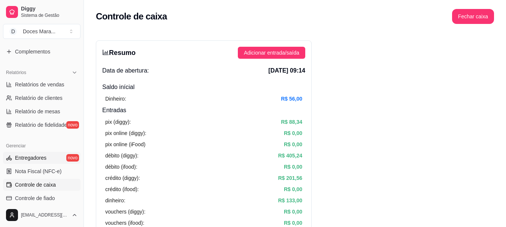
scroll to position [225, 0]
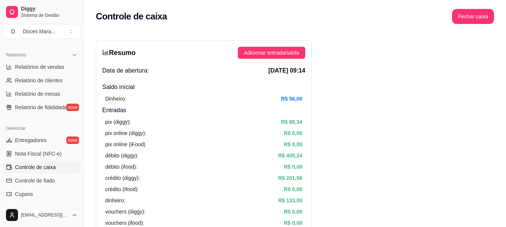
click at [44, 165] on span "Controle de caixa" at bounding box center [35, 167] width 41 height 7
click at [36, 69] on span "Relatórios de vendas" at bounding box center [39, 66] width 49 height 7
select select "ALL"
select select "0"
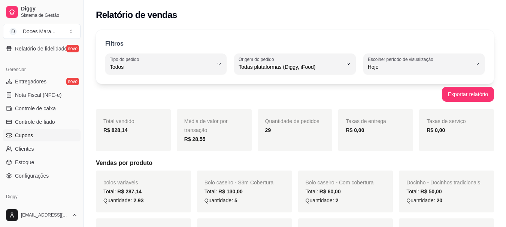
scroll to position [299, 0]
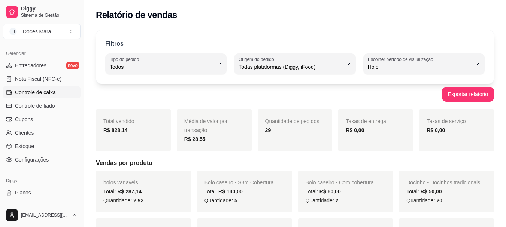
click at [34, 95] on span "Controle de caixa" at bounding box center [35, 92] width 41 height 7
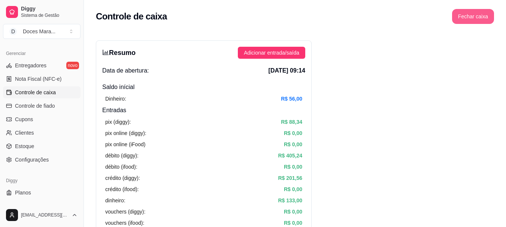
click at [459, 19] on button "Fechar caixa" at bounding box center [473, 16] width 42 height 15
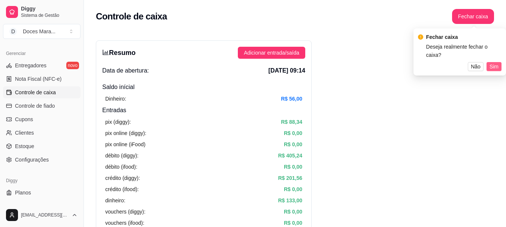
click at [492, 63] on span "Sim" at bounding box center [493, 67] width 9 height 8
